Goal: Information Seeking & Learning: Learn about a topic

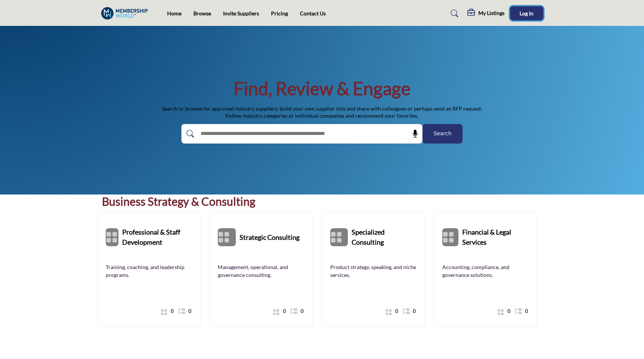
click at [535, 16] on button "Log In" at bounding box center [526, 13] width 33 height 14
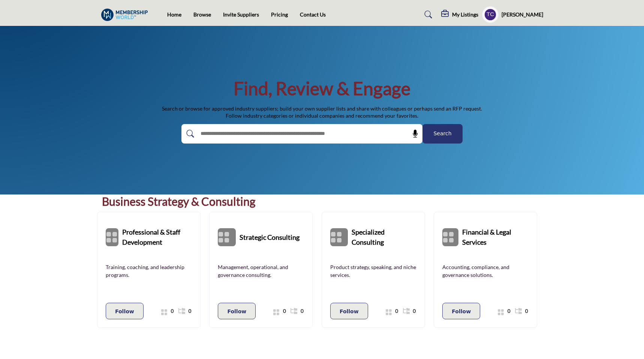
click at [499, 16] on profile-featured-9d57d186-dcdc-4fd1-8698-ebbedcf867ab "Show hide supplier dropdown" at bounding box center [490, 14] width 16 height 16
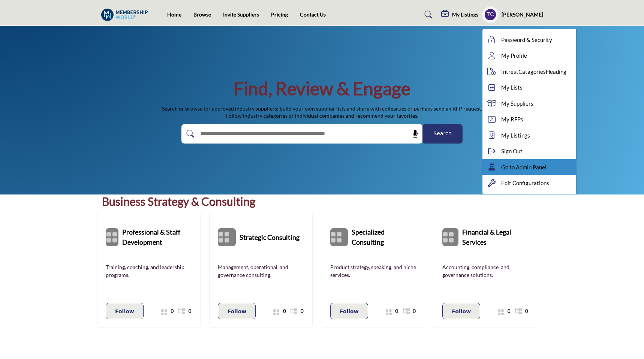
click at [498, 165] on icon at bounding box center [491, 166] width 11 height 7
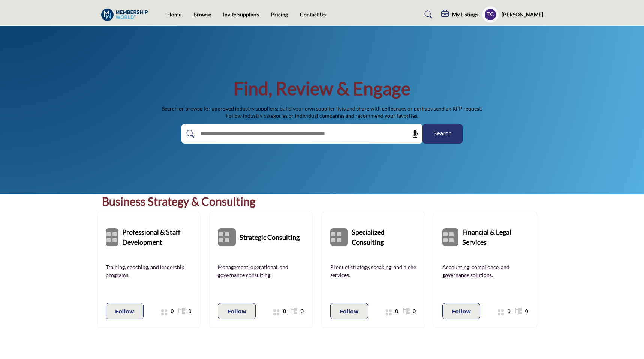
drag, startPoint x: 421, startPoint y: 117, endPoint x: 234, endPoint y: 91, distance: 188.4
click at [234, 91] on div "Find, Review & Engage Search or browse for approved industry suppliers; build y…" at bounding box center [322, 110] width 442 height 67
click at [256, 91] on h1 "Find, Review & Engage" at bounding box center [322, 88] width 177 height 23
click at [200, 15] on link "Browse" at bounding box center [202, 14] width 18 height 6
click at [338, 38] on div "Find, Review & Engage Search or browse for approved industry suppliers; build y…" at bounding box center [322, 110] width 644 height 169
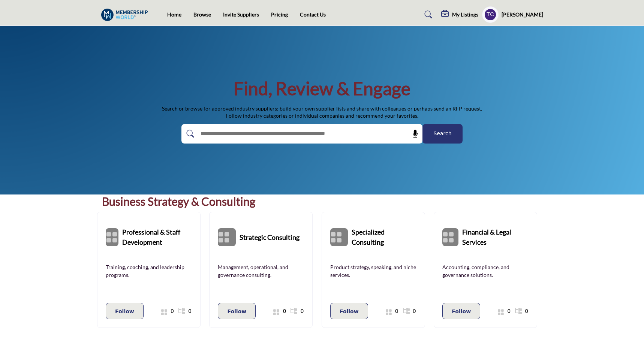
click at [450, 13] on icon at bounding box center [445, 13] width 9 height 7
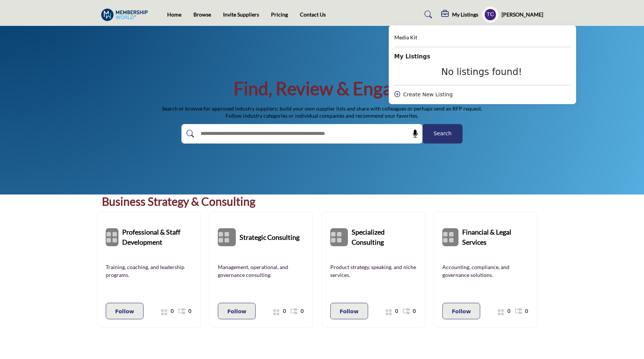
click at [464, 9] on div "My Listings Media Kit My Listings No listings found!" at bounding box center [492, 14] width 102 height 16
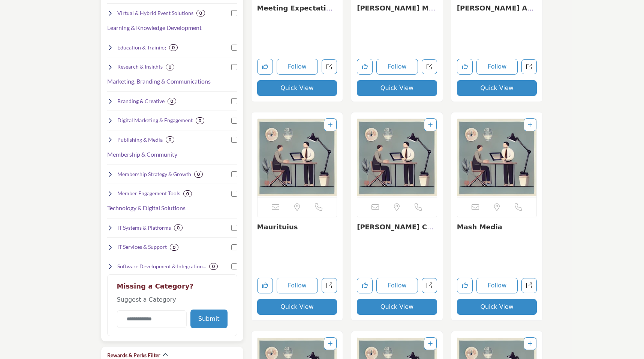
scroll to position [287, 0]
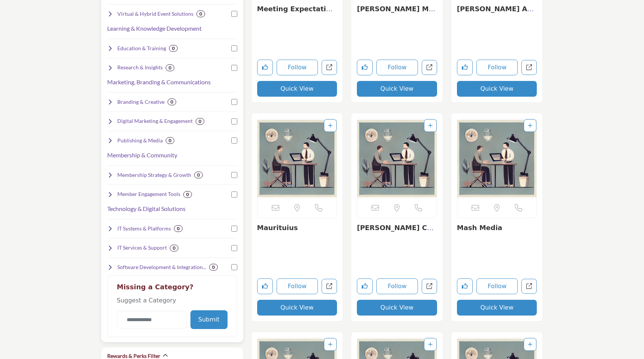
click at [112, 229] on icon at bounding box center [110, 229] width 6 height 6
click at [113, 247] on div "IT Services & Support 0" at bounding box center [143, 248] width 72 height 8
click at [111, 195] on icon at bounding box center [110, 195] width 6 height 6
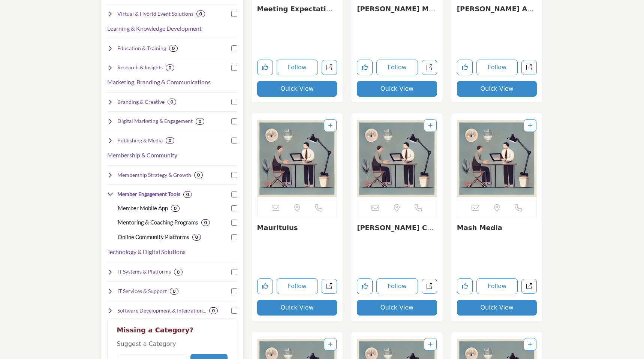
click at [106, 194] on div "Category Filter Business Strategy & Consulting Clear 0 0 0 0 0 0 0 0 0 0 0 0 0" at bounding box center [172, 100] width 142 height 570
click at [108, 194] on icon at bounding box center [110, 195] width 6 height 6
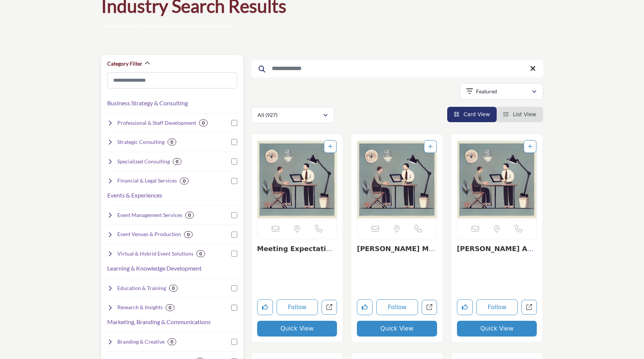
scroll to position [72, 0]
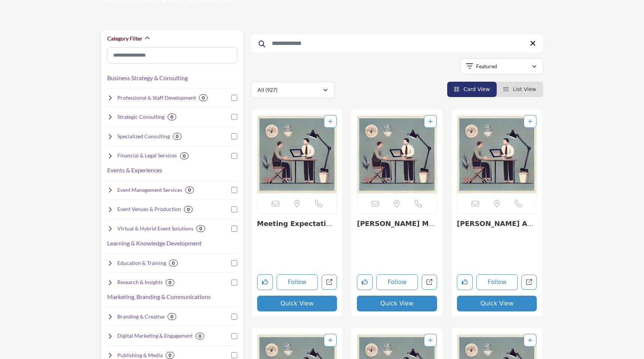
click at [111, 99] on icon at bounding box center [110, 98] width 6 height 6
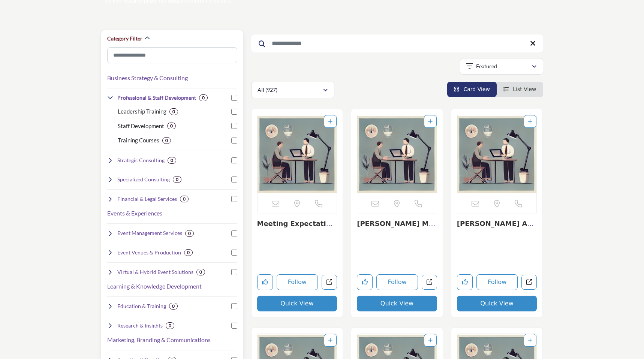
click at [112, 99] on icon at bounding box center [110, 98] width 6 height 6
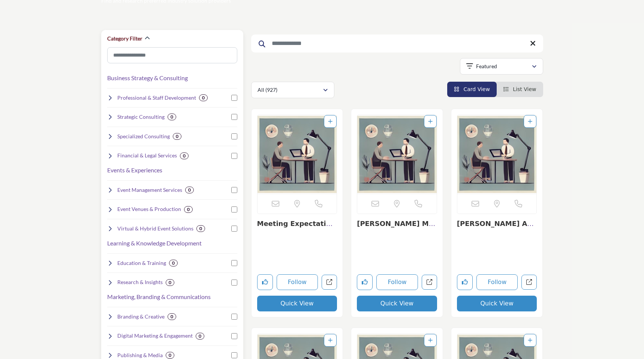
click at [110, 118] on icon at bounding box center [110, 117] width 6 height 6
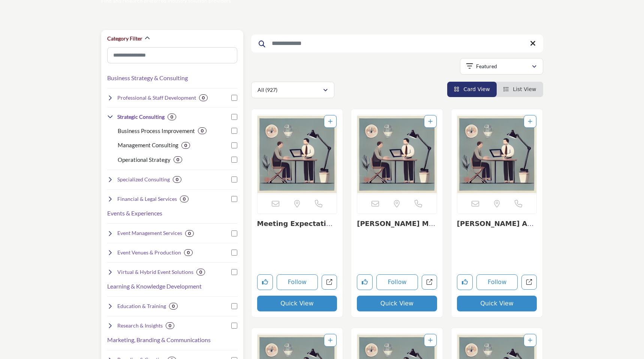
click at [109, 182] on icon at bounding box center [110, 180] width 6 height 6
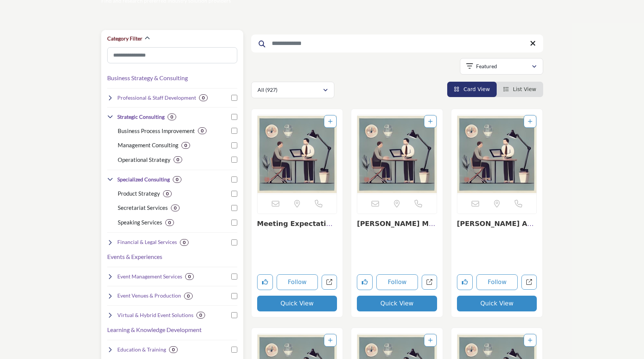
click at [109, 240] on icon at bounding box center [110, 243] width 6 height 6
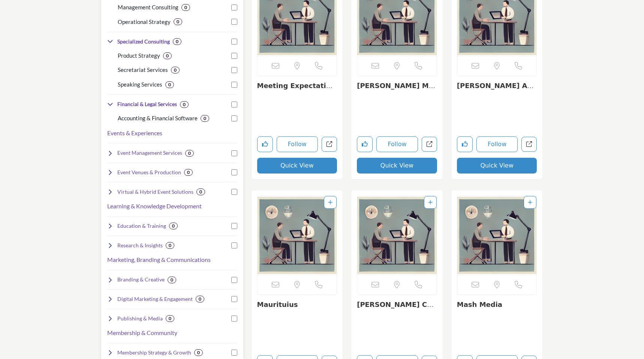
scroll to position [212, 0]
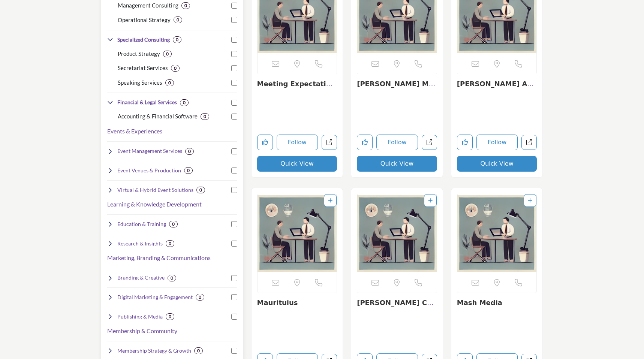
click at [110, 150] on icon at bounding box center [110, 151] width 6 height 6
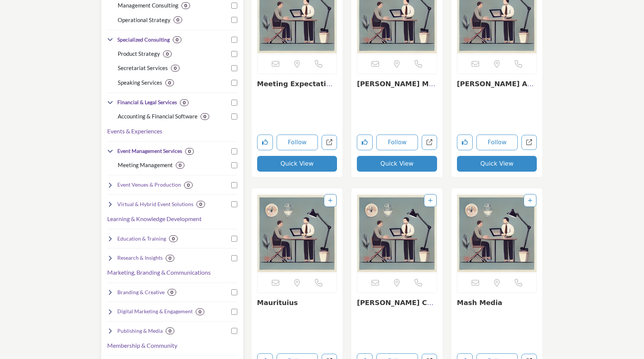
click at [110, 150] on icon at bounding box center [110, 151] width 6 height 6
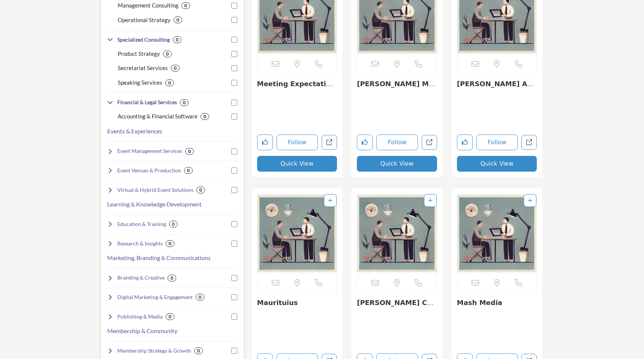
click at [110, 170] on icon at bounding box center [110, 171] width 6 height 6
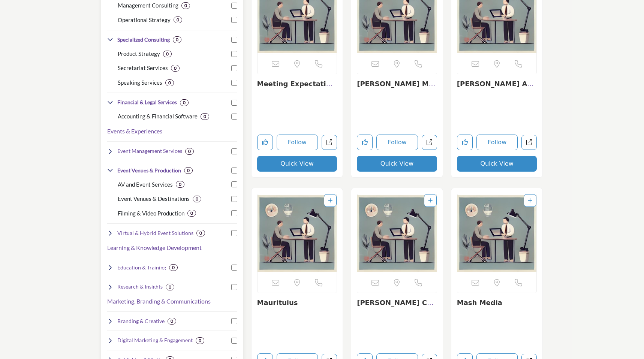
click at [110, 170] on icon at bounding box center [110, 171] width 6 height 6
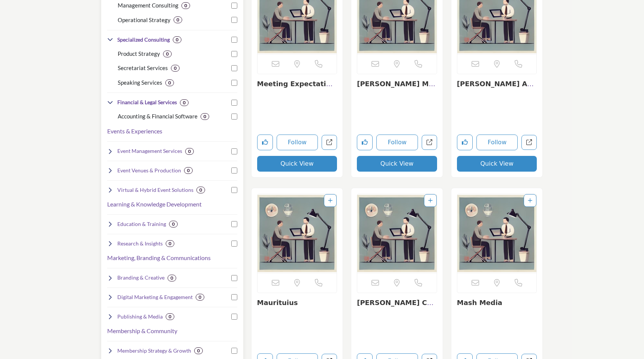
click at [110, 192] on icon at bounding box center [110, 190] width 6 height 6
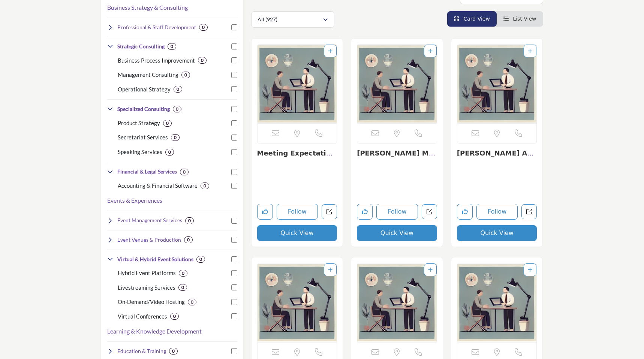
scroll to position [144, 0]
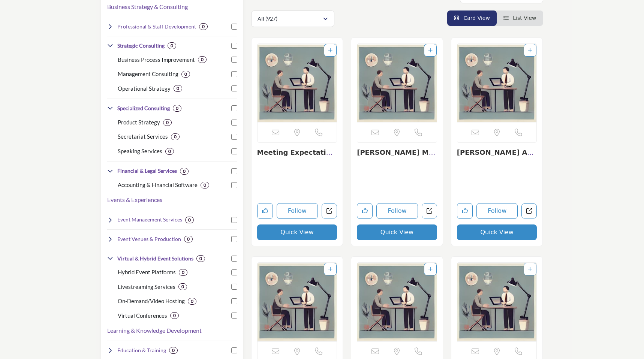
click at [300, 109] on img "Open Listing in new tab" at bounding box center [297, 83] width 79 height 79
